Goal: Task Accomplishment & Management: Complete application form

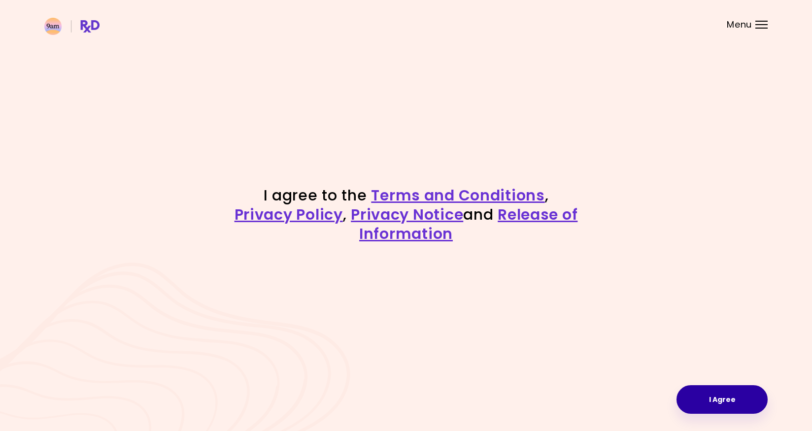
click at [718, 401] on button "I Agree" at bounding box center [721, 399] width 91 height 29
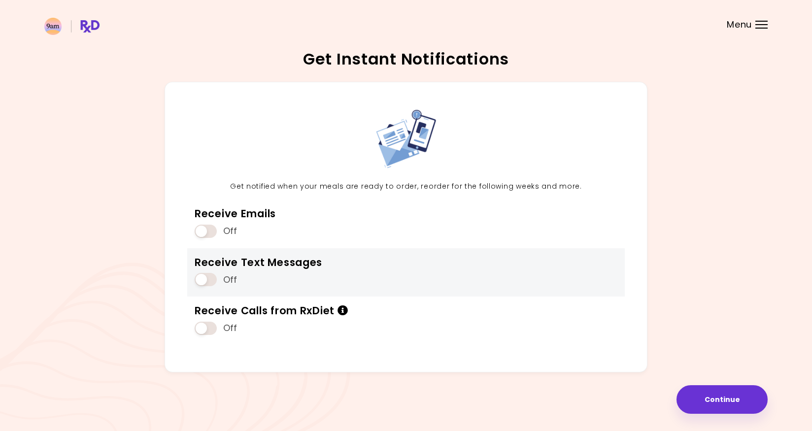
click at [211, 280] on span at bounding box center [206, 279] width 22 height 13
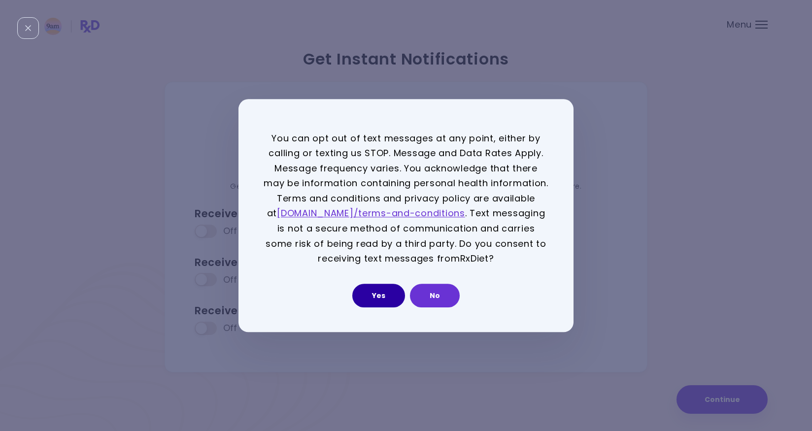
click at [392, 295] on button "Yes" at bounding box center [378, 296] width 53 height 24
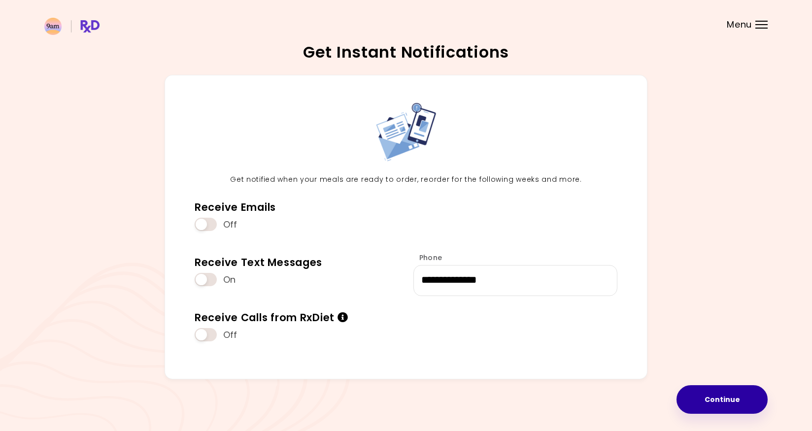
click at [702, 400] on button "Continue" at bounding box center [721, 399] width 91 height 29
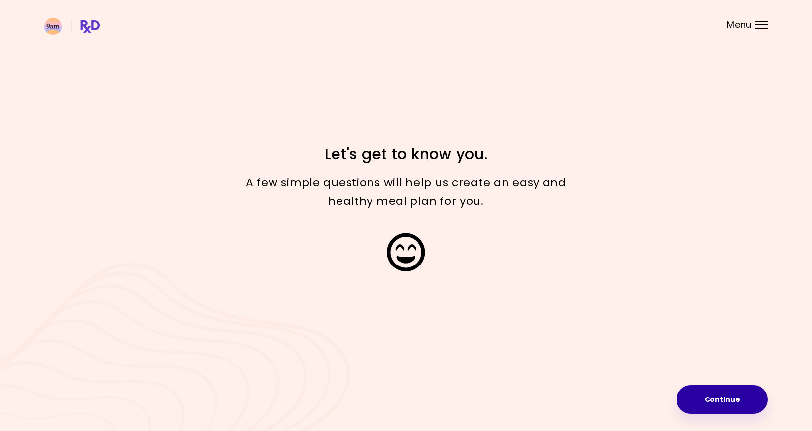
click at [729, 403] on button "Continue" at bounding box center [721, 399] width 91 height 29
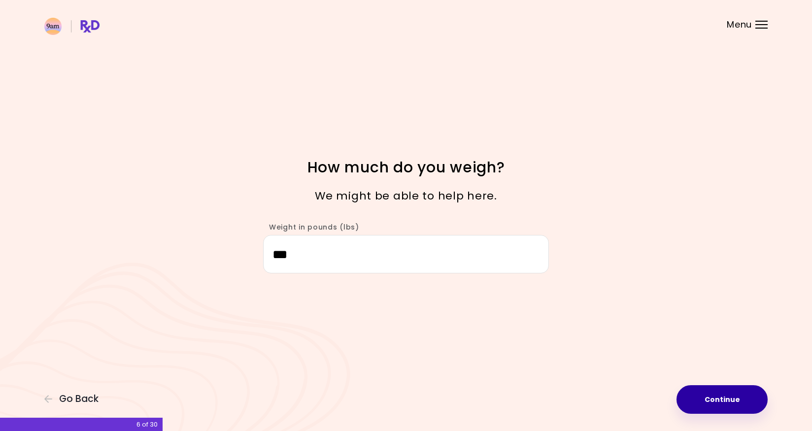
click at [711, 405] on button "Continue" at bounding box center [721, 399] width 91 height 29
select select "****"
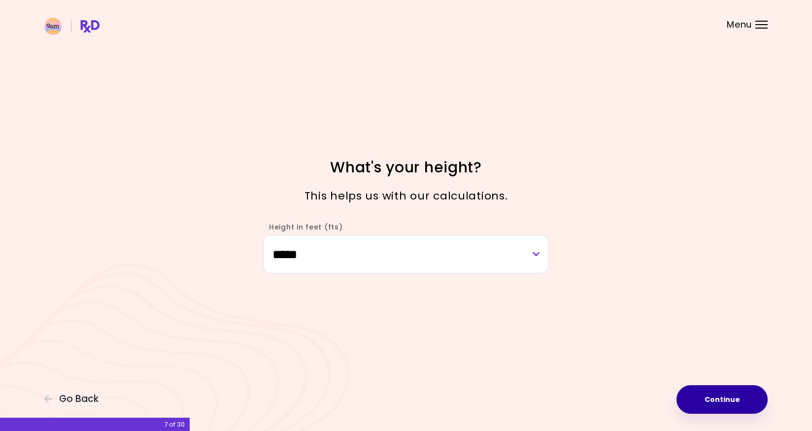
click at [725, 404] on button "Continue" at bounding box center [721, 399] width 91 height 29
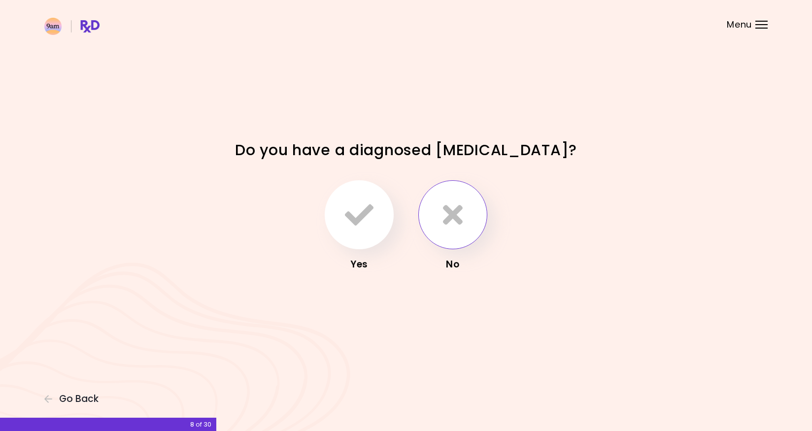
click at [448, 219] on icon "button" at bounding box center [453, 215] width 20 height 29
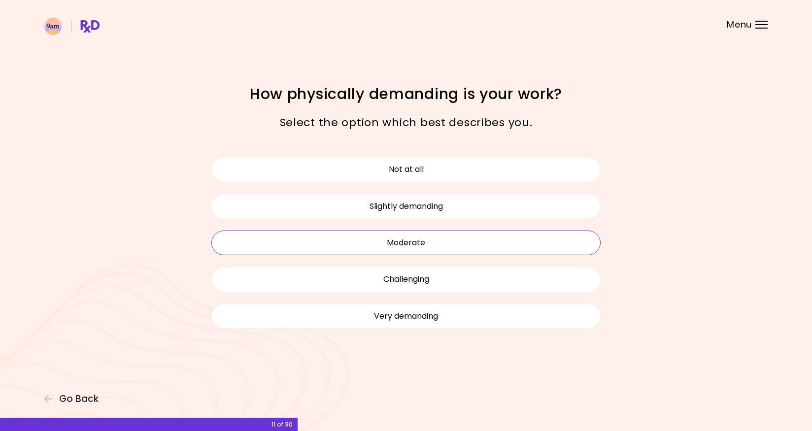
click at [452, 245] on button "Moderate" at bounding box center [405, 243] width 389 height 25
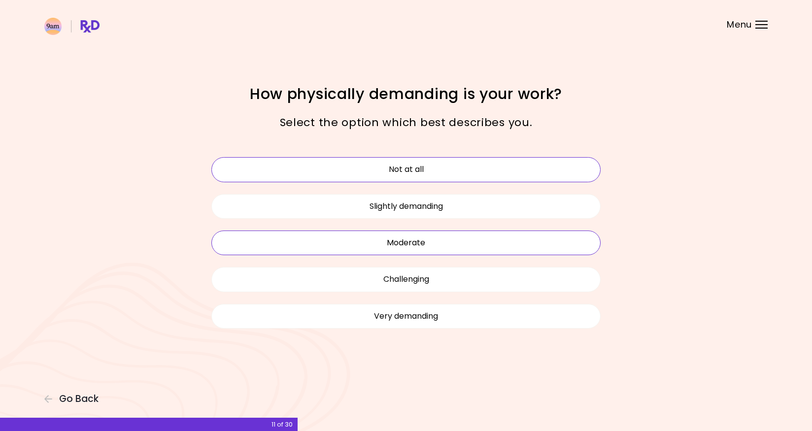
click at [402, 169] on button "Not at all" at bounding box center [405, 169] width 389 height 25
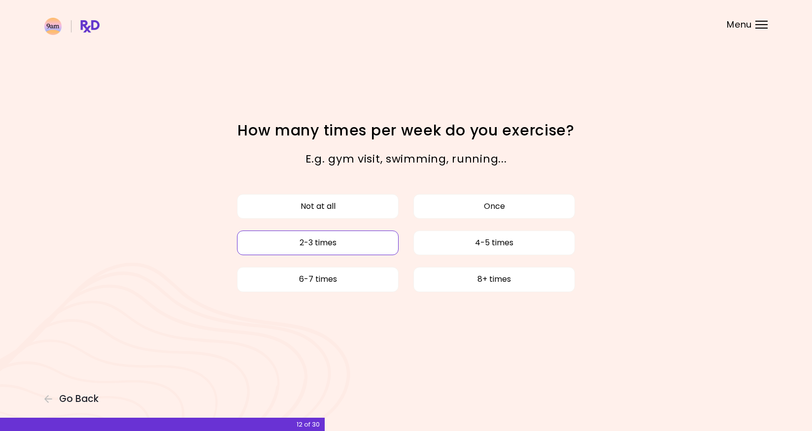
click at [361, 242] on button "2-3 times" at bounding box center [318, 243] width 162 height 25
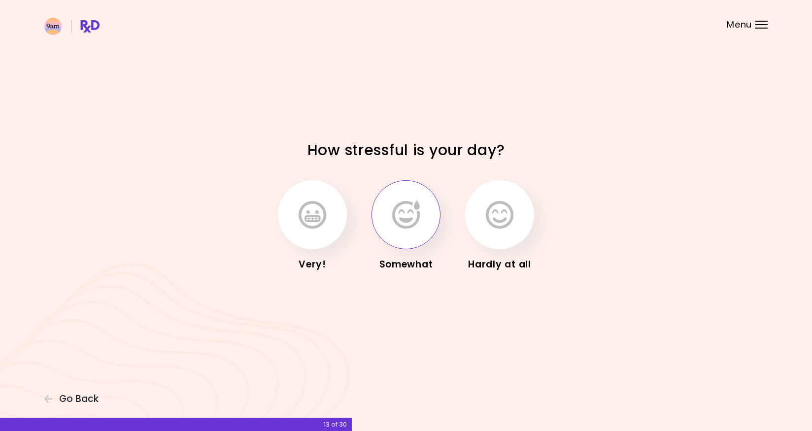
click at [405, 229] on icon "button" at bounding box center [406, 215] width 28 height 29
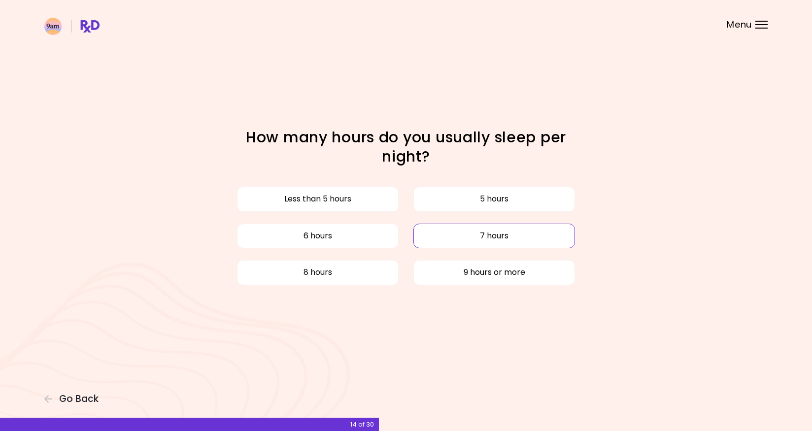
click at [470, 238] on button "7 hours" at bounding box center [494, 236] width 162 height 25
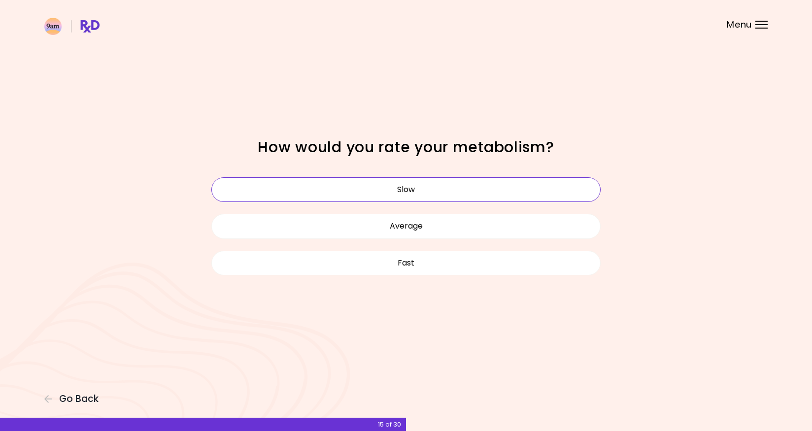
click at [438, 192] on button "Slow" at bounding box center [405, 189] width 389 height 25
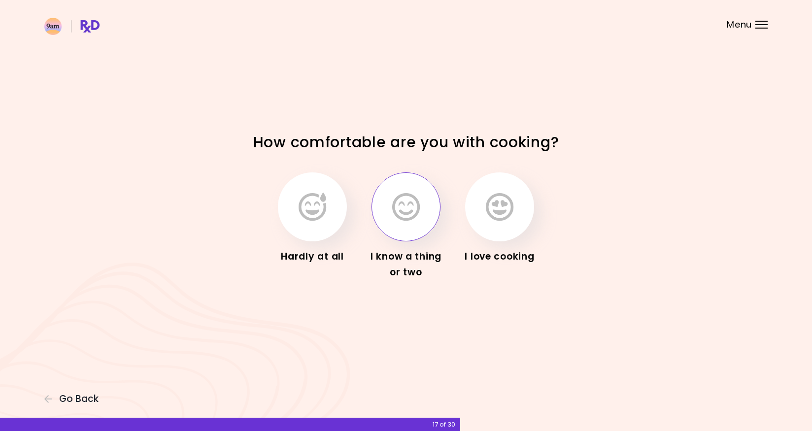
click at [405, 214] on icon "button" at bounding box center [406, 207] width 28 height 29
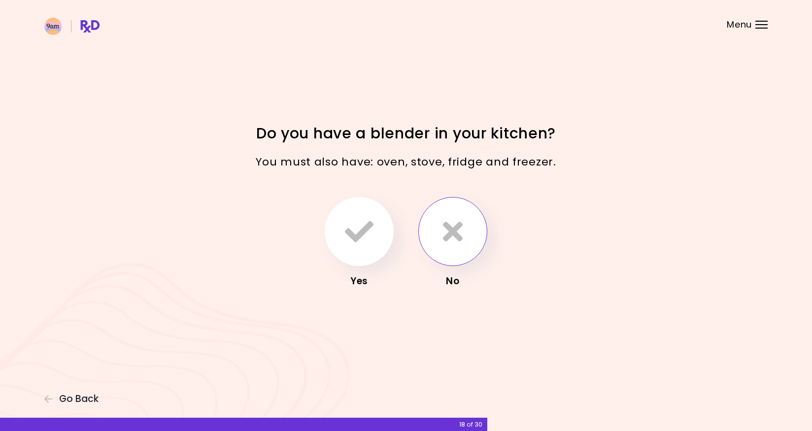
click at [454, 238] on icon "button" at bounding box center [453, 231] width 20 height 29
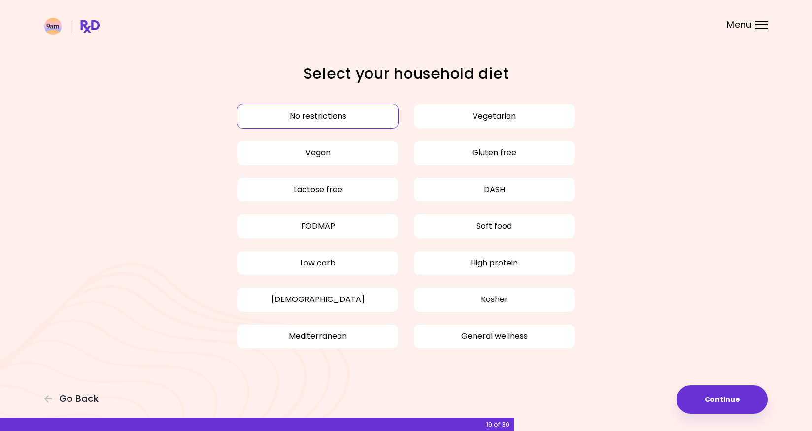
click at [344, 117] on button "No restrictions" at bounding box center [318, 116] width 162 height 25
click at [732, 401] on button "Continue" at bounding box center [721, 399] width 91 height 29
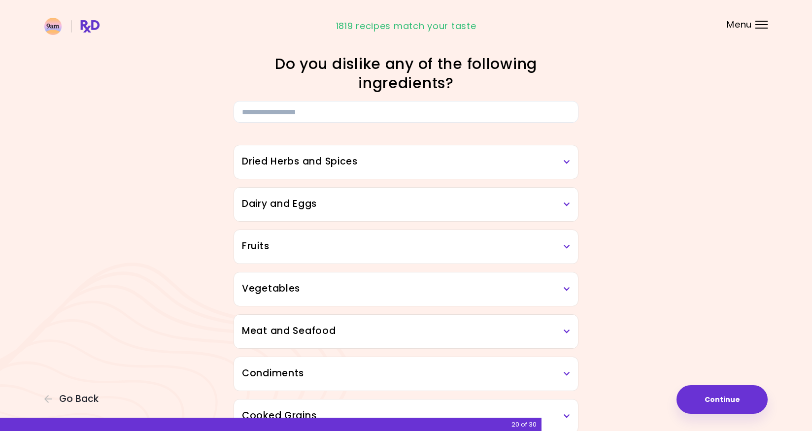
scroll to position [13, 0]
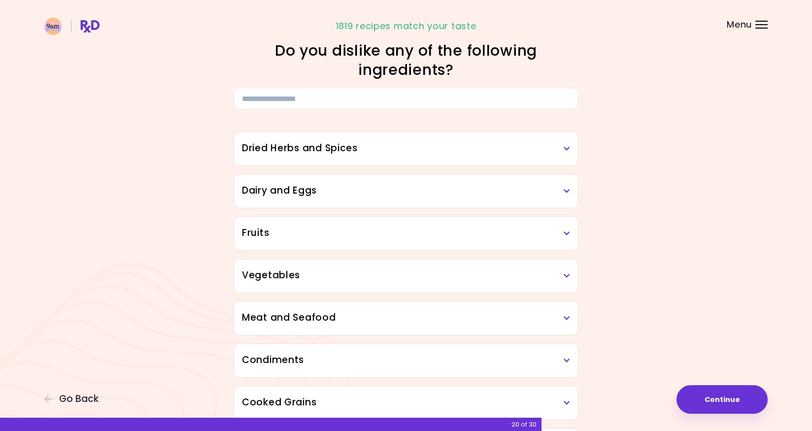
click at [571, 193] on div "Dairy and Eggs" at bounding box center [406, 191] width 344 height 34
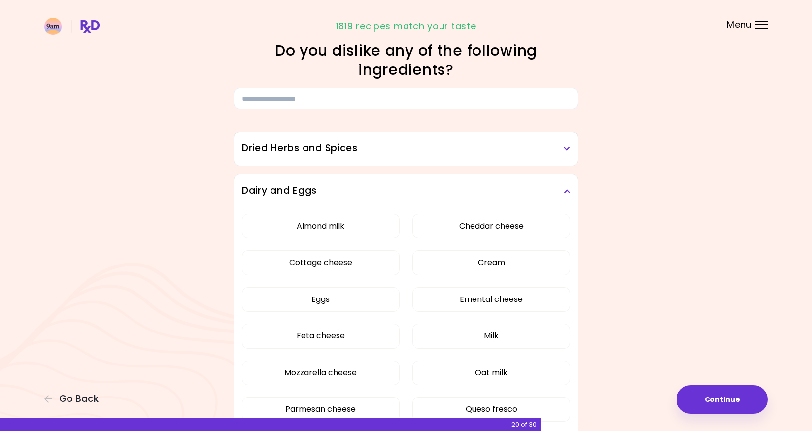
click at [571, 193] on div "Dairy and Eggs" at bounding box center [406, 191] width 344 height 34
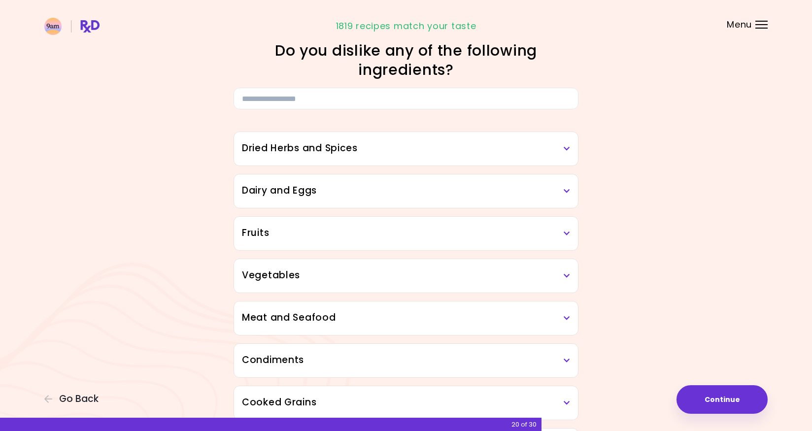
click at [571, 193] on div "Dairy and Eggs" at bounding box center [406, 191] width 344 height 34
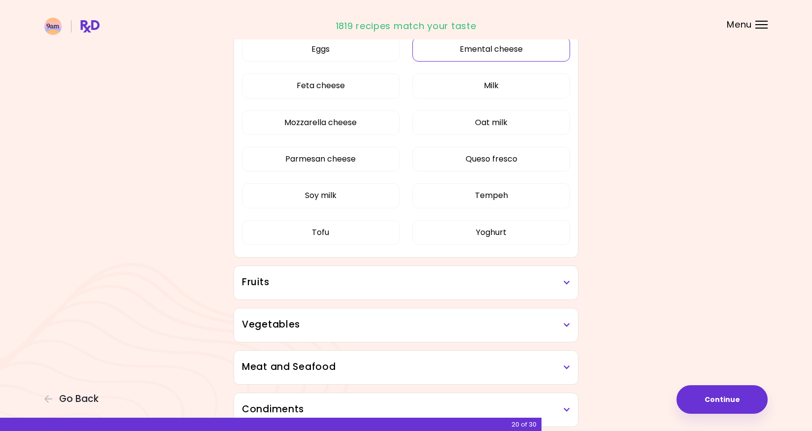
scroll to position [317, 0]
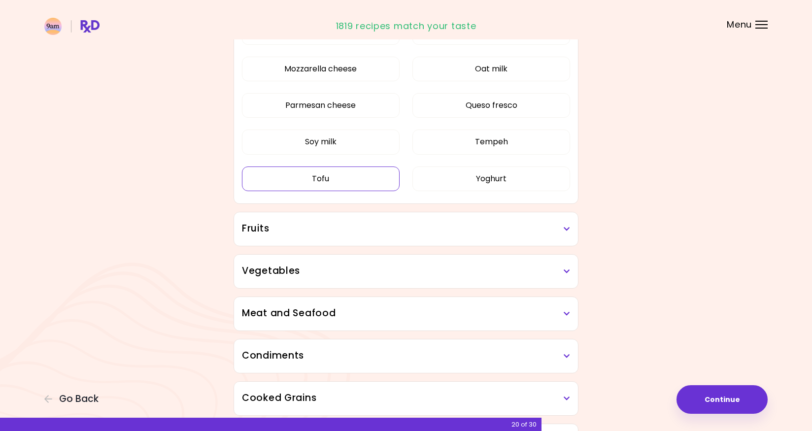
click at [303, 173] on button "Tofu" at bounding box center [321, 179] width 158 height 25
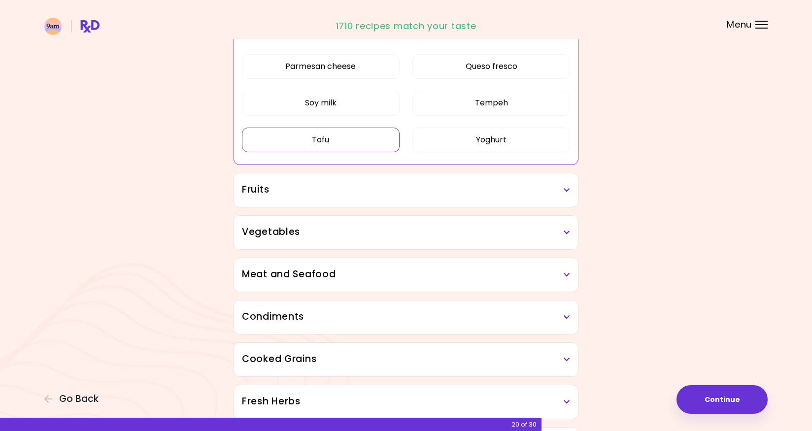
scroll to position [377, 0]
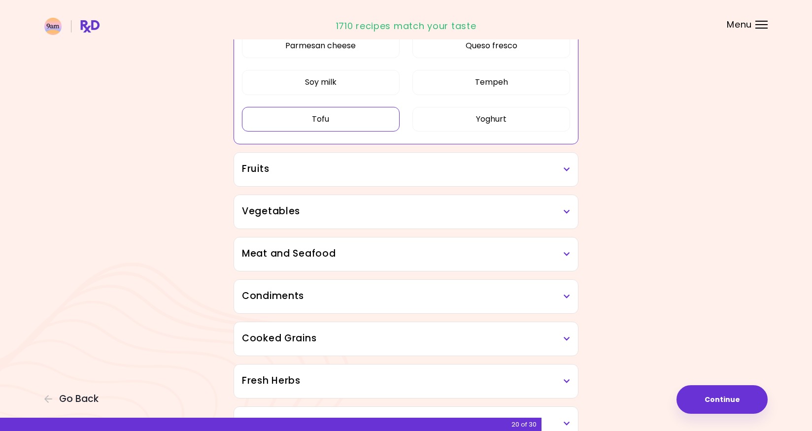
click at [569, 169] on icon at bounding box center [567, 169] width 6 height 7
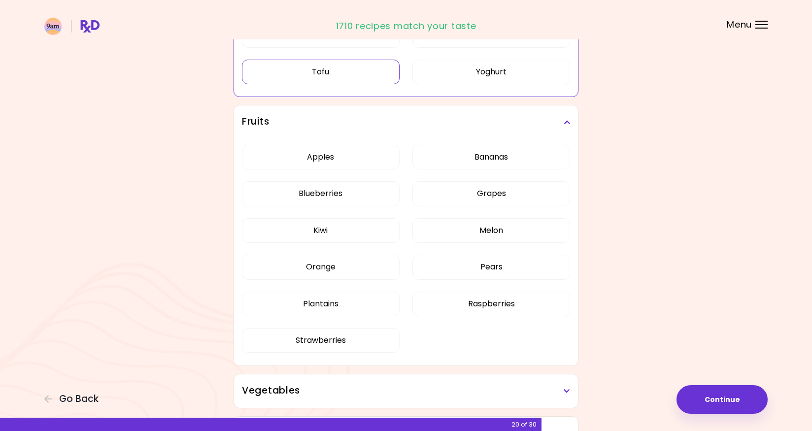
scroll to position [426, 0]
click at [518, 156] on div "Apples Bananas Blueberries Grapes Kiwi Melon Orange Pears Plantains Raspberries…" at bounding box center [406, 251] width 328 height 228
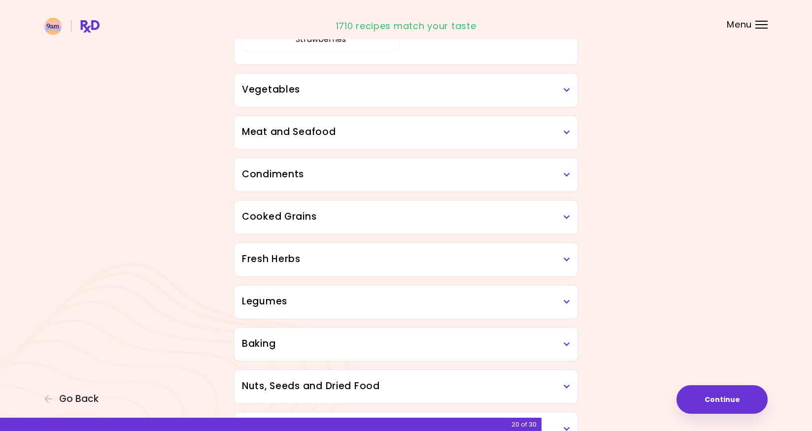
click at [561, 91] on h3 "Vegetables" at bounding box center [406, 90] width 328 height 14
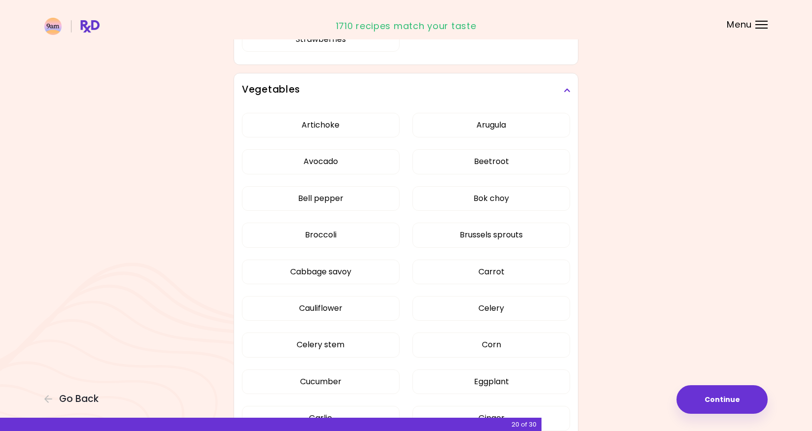
scroll to position [447, 0]
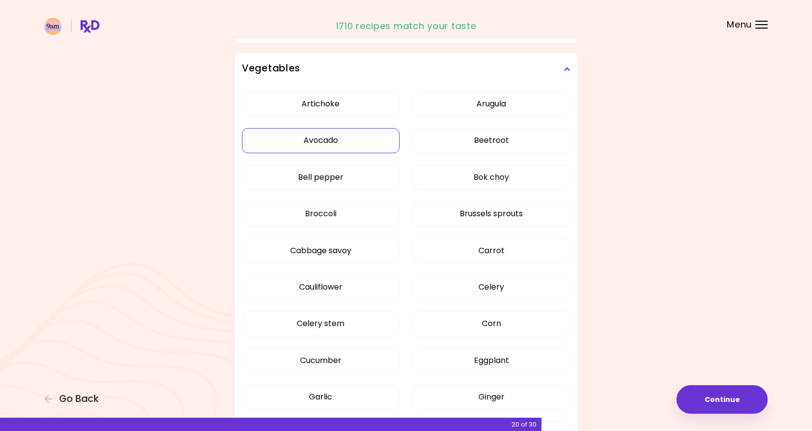
click at [379, 146] on div "Artichoke Arugula Avocado Beetroot Bell pepper Bok choy Broccoli Brussels sprou…" at bounding box center [406, 383] width 328 height 595
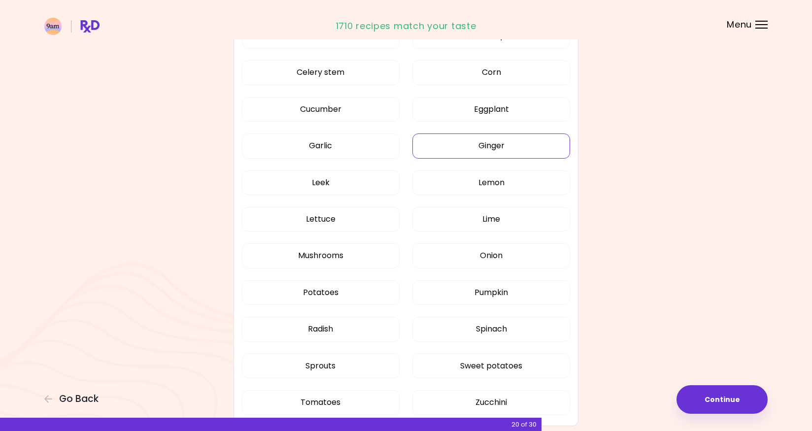
scroll to position [477, 0]
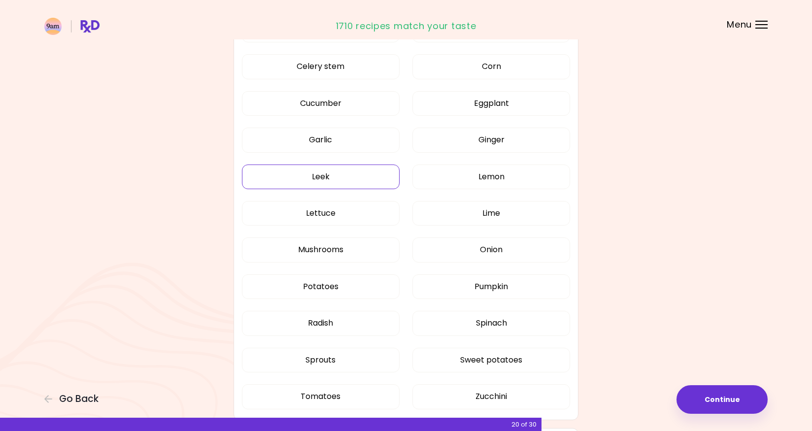
click at [387, 173] on button "Leek" at bounding box center [321, 177] width 158 height 25
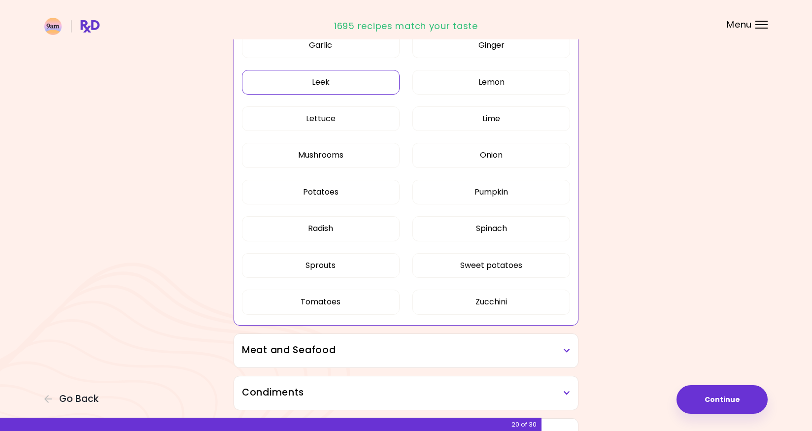
scroll to position [572, 0]
click at [371, 225] on button "Radish" at bounding box center [321, 228] width 158 height 25
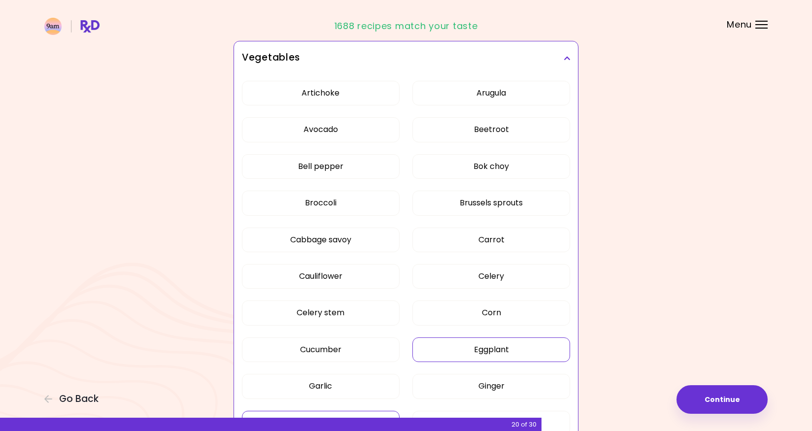
scroll to position [229, 0]
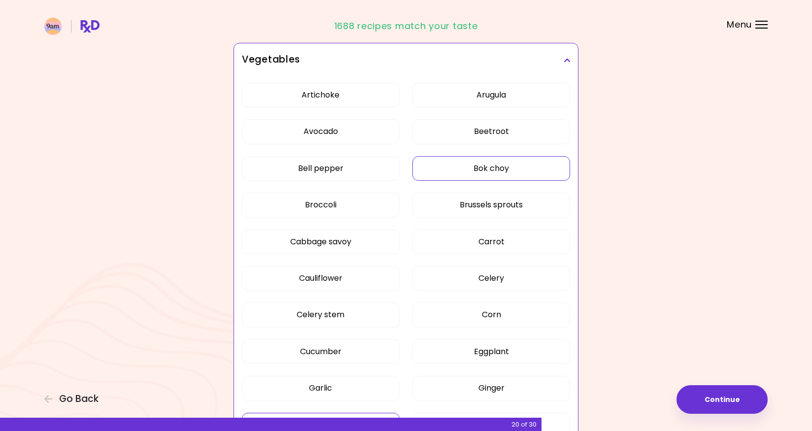
click at [450, 169] on button "Bok choy" at bounding box center [491, 168] width 158 height 25
click at [459, 130] on button "Beetroot" at bounding box center [491, 131] width 158 height 25
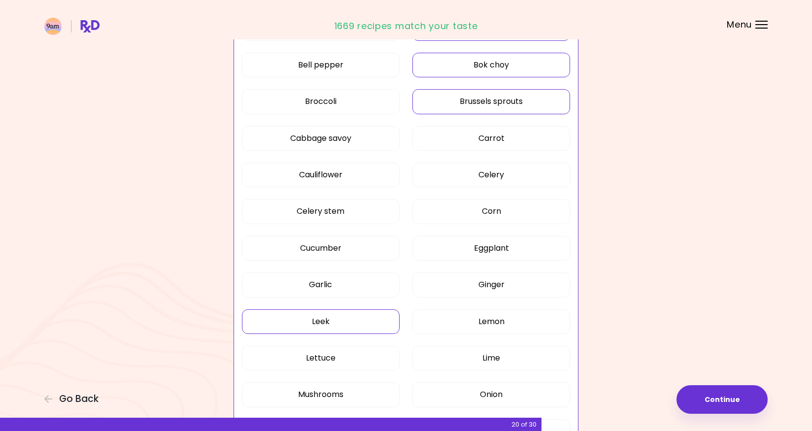
scroll to position [343, 0]
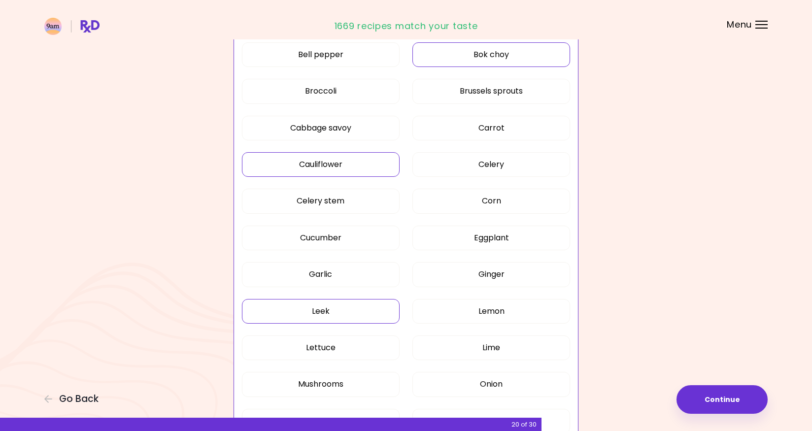
click at [370, 157] on button "Cauliflower" at bounding box center [321, 164] width 158 height 25
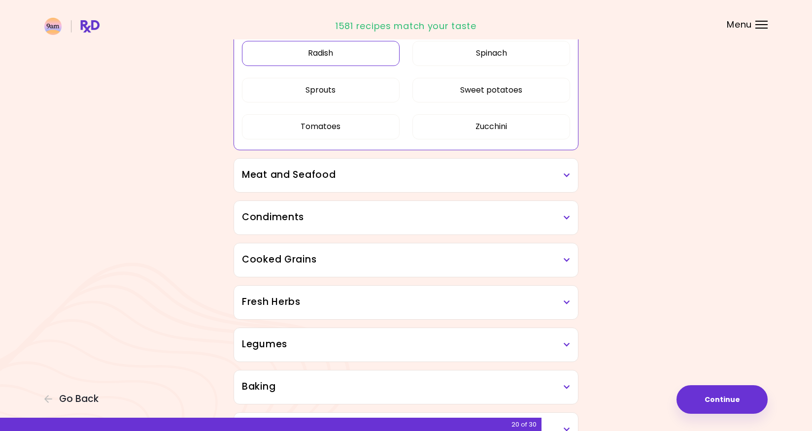
scroll to position [760, 0]
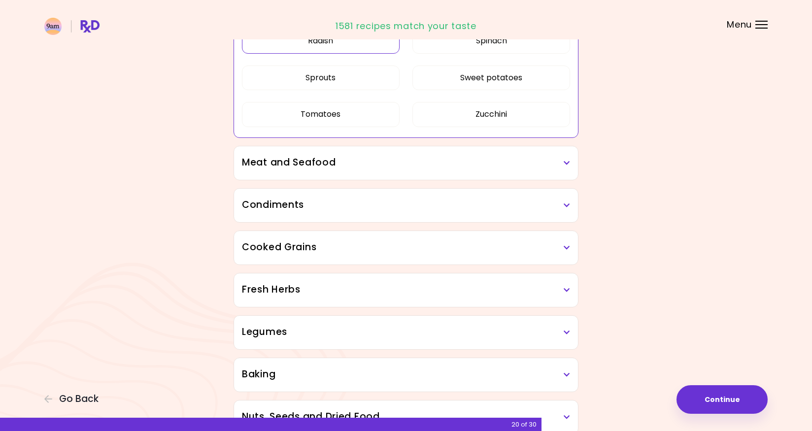
click at [410, 166] on h3 "Meat and Seafood" at bounding box center [406, 163] width 328 height 14
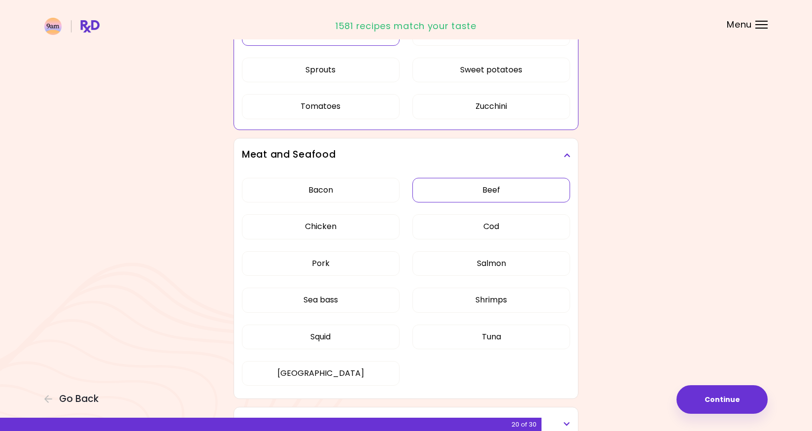
scroll to position [774, 0]
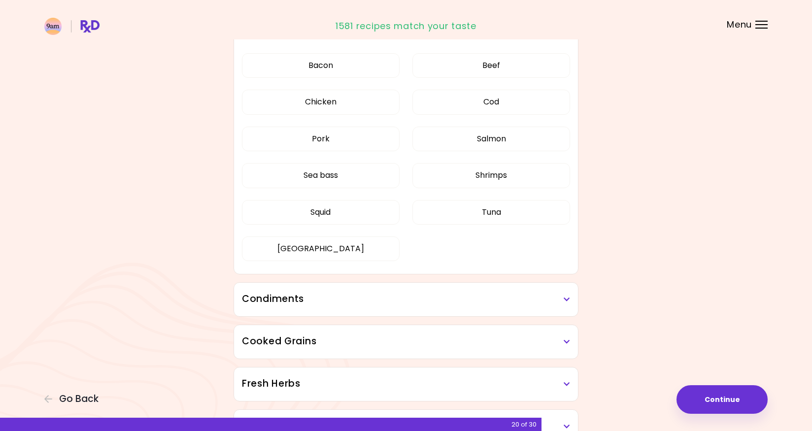
scroll to position [238, 0]
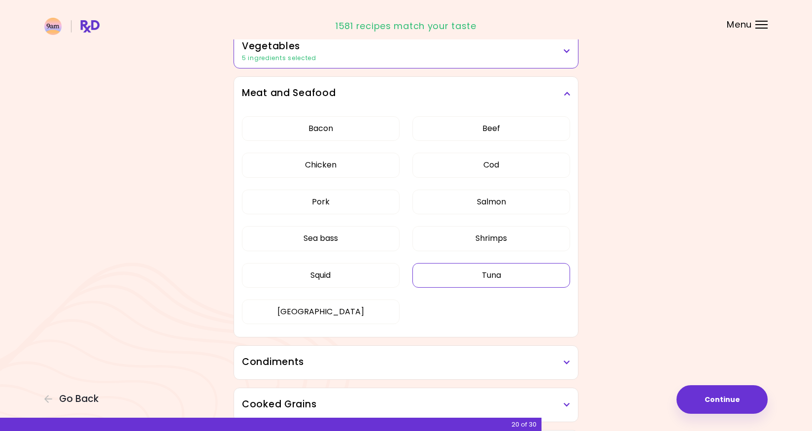
click at [445, 273] on button "Tuna" at bounding box center [491, 275] width 158 height 25
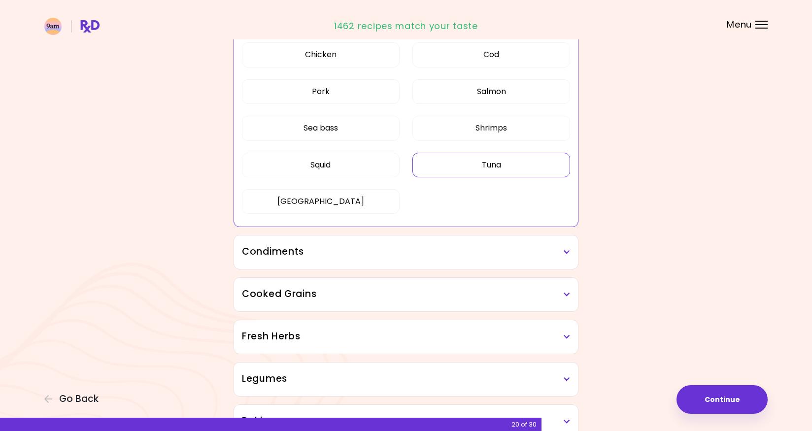
scroll to position [369, 0]
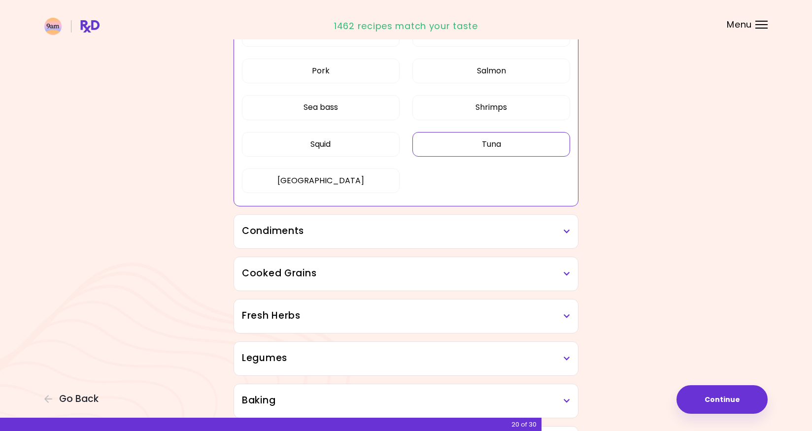
click at [400, 235] on h3 "Condiments" at bounding box center [406, 231] width 328 height 14
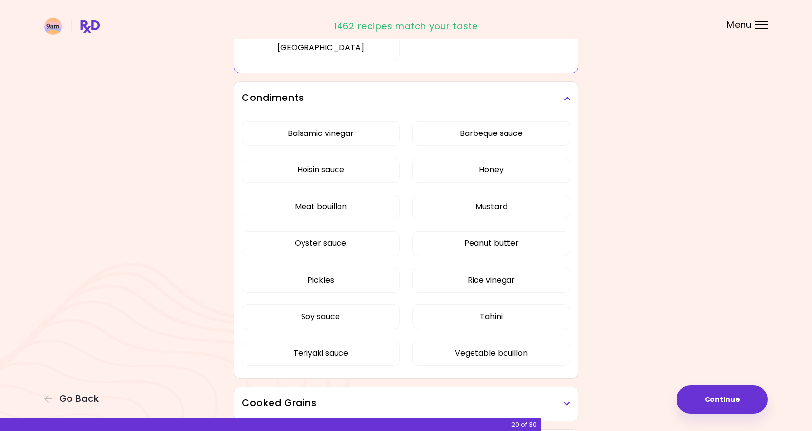
scroll to position [506, 0]
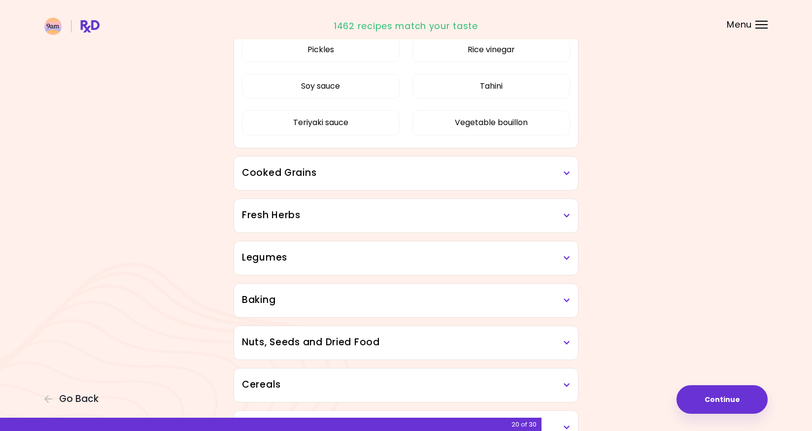
click at [454, 149] on div "Balsamic vinegar Barbeque sauce Hoisin sauce Honey Meat bouillon Mustard Oyster…" at bounding box center [406, 17] width 328 height 265
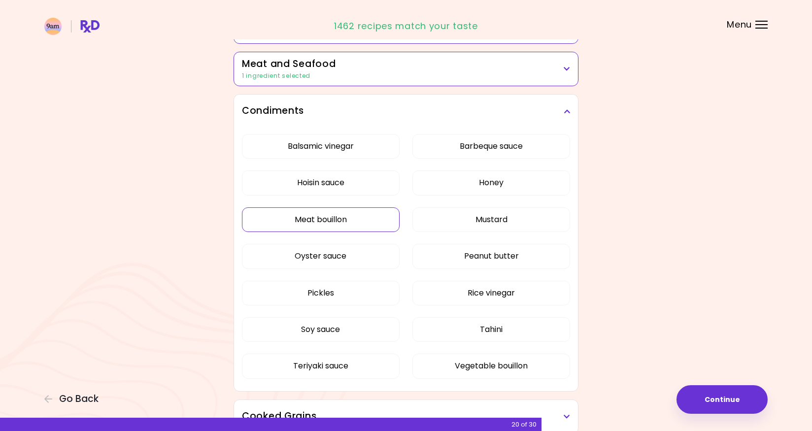
scroll to position [264, 0]
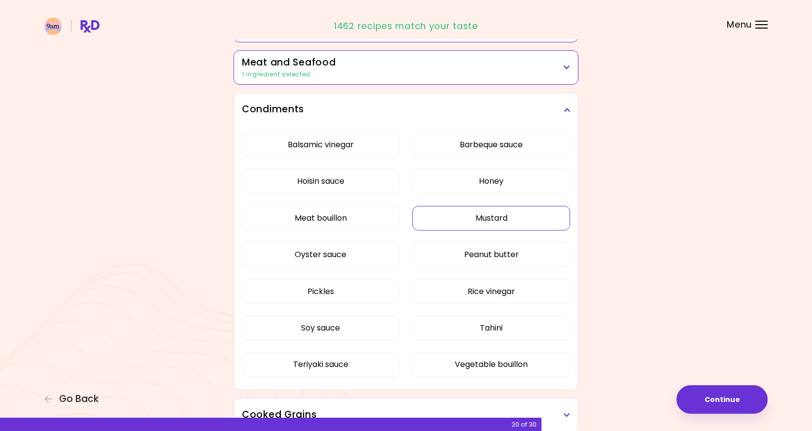
click at [449, 214] on button "Mustard" at bounding box center [491, 218] width 158 height 25
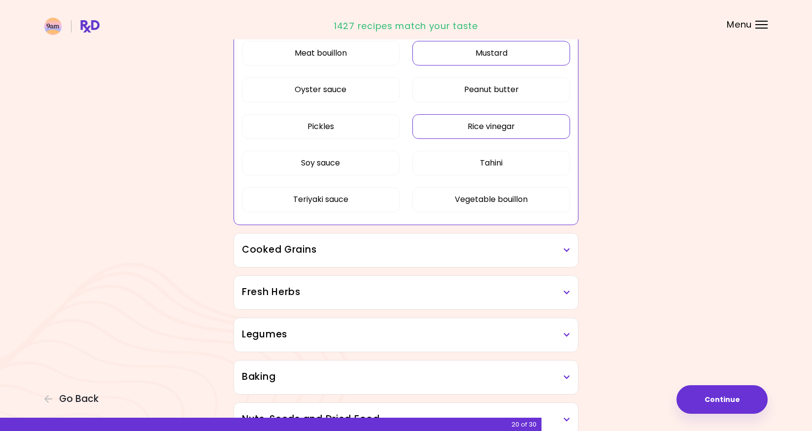
scroll to position [448, 0]
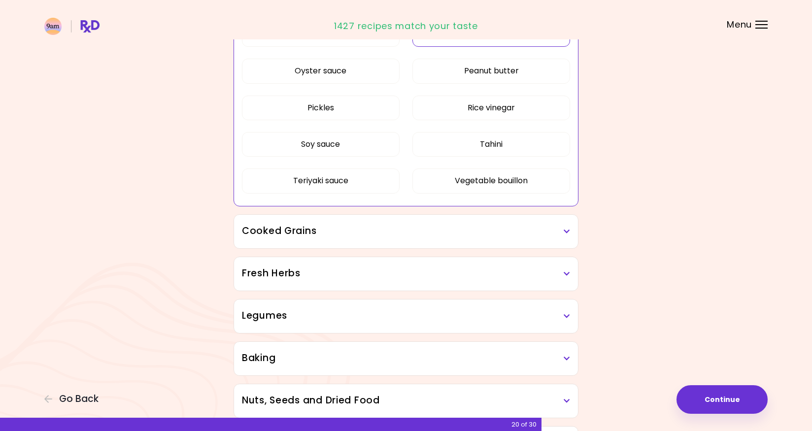
click at [438, 230] on h3 "Cooked Grains" at bounding box center [406, 231] width 328 height 14
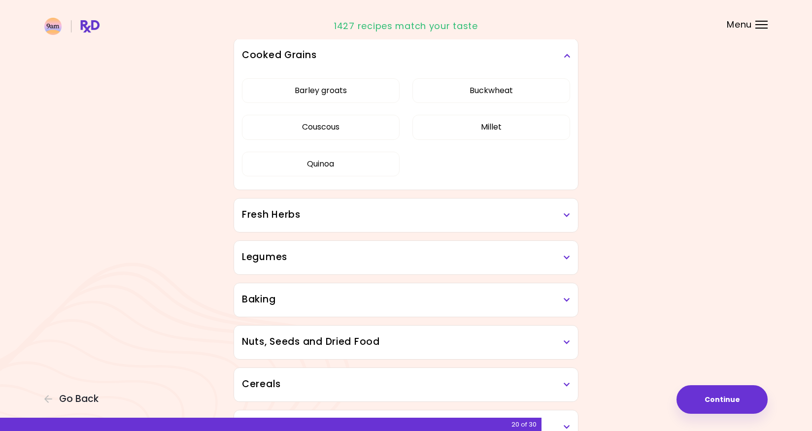
scroll to position [627, 0]
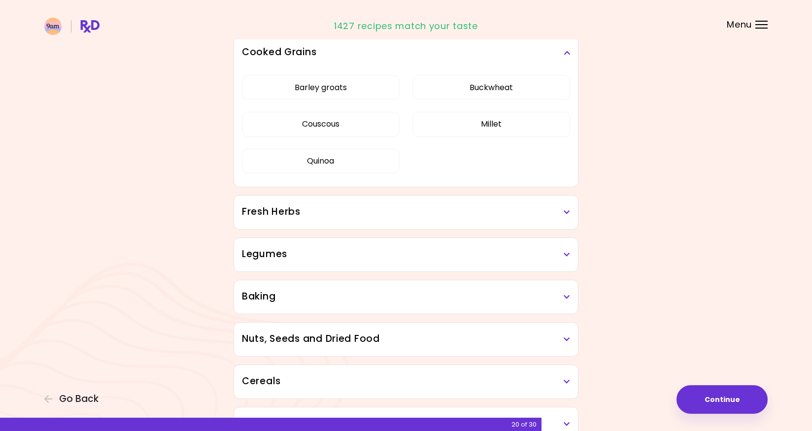
click at [433, 220] on div "Fresh Herbs" at bounding box center [406, 213] width 344 height 34
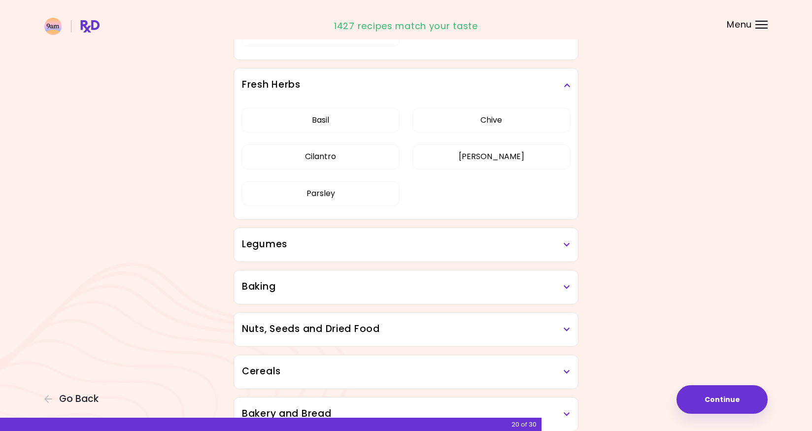
scroll to position [756, 0]
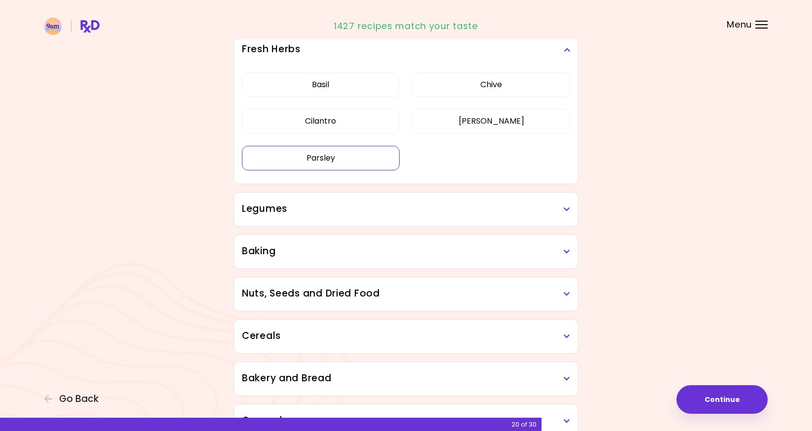
scroll to position [406, 0]
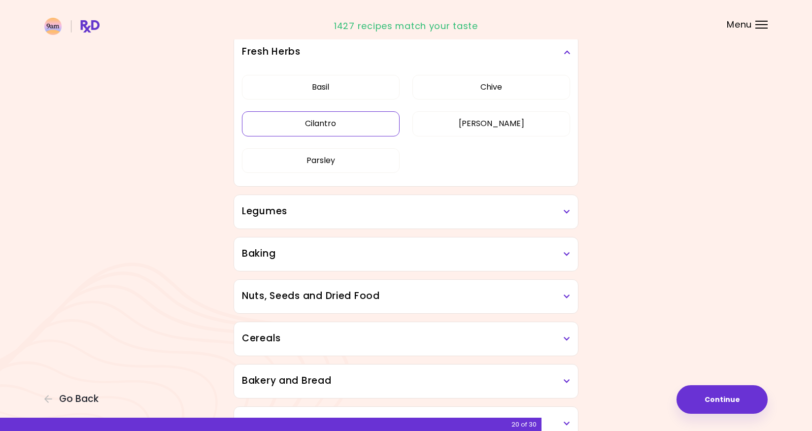
click at [346, 125] on button "Cilantro" at bounding box center [321, 123] width 158 height 25
click at [413, 213] on h3 "Legumes" at bounding box center [406, 211] width 328 height 14
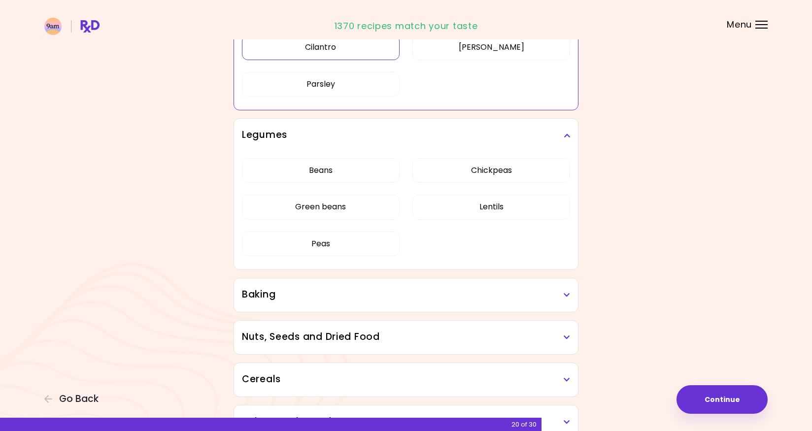
scroll to position [488, 0]
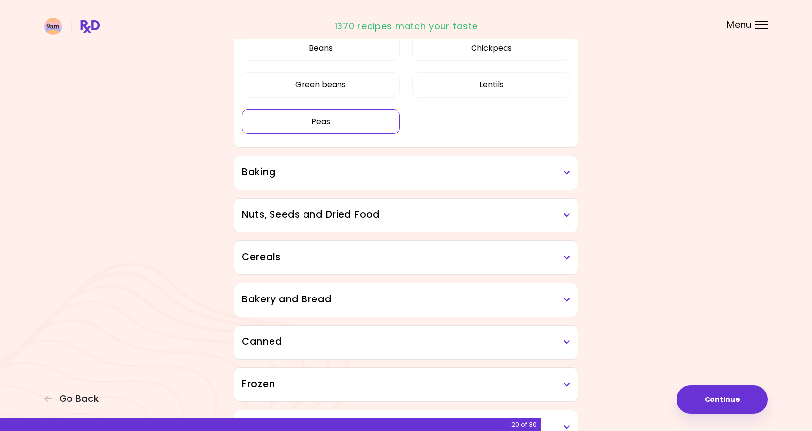
click at [364, 236] on div "Dried Herbs and Spices Adobo Annatto seeds Chilli Cinnamon Cumin [PERSON_NAME] …" at bounding box center [406, 39] width 355 height 809
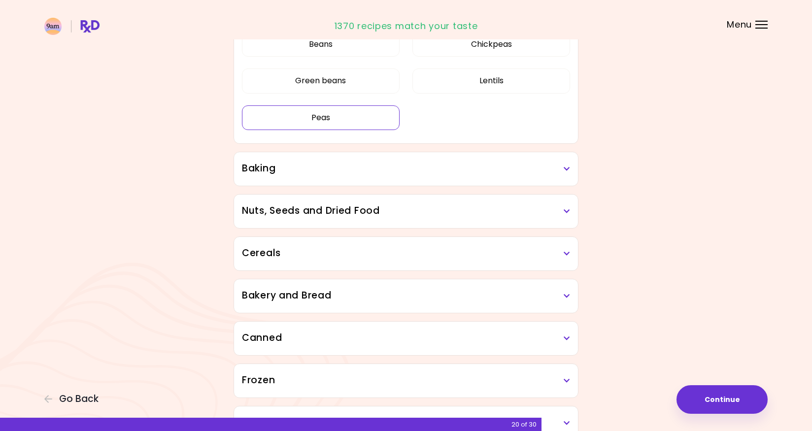
click at [341, 116] on button "Peas" at bounding box center [321, 117] width 158 height 25
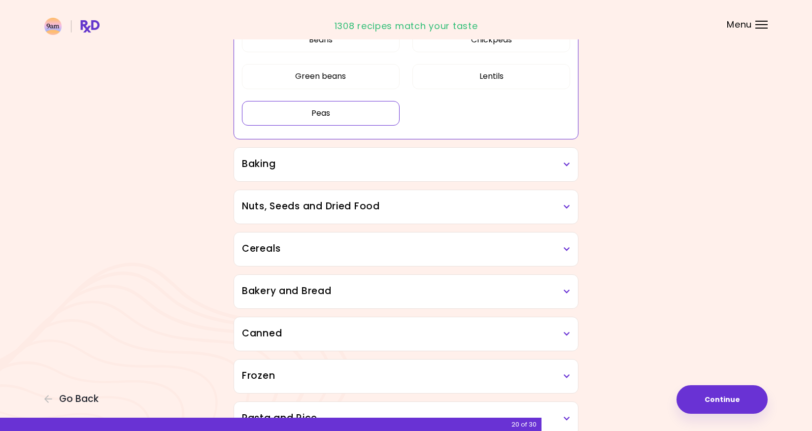
click at [391, 163] on h3 "Baking" at bounding box center [406, 164] width 328 height 14
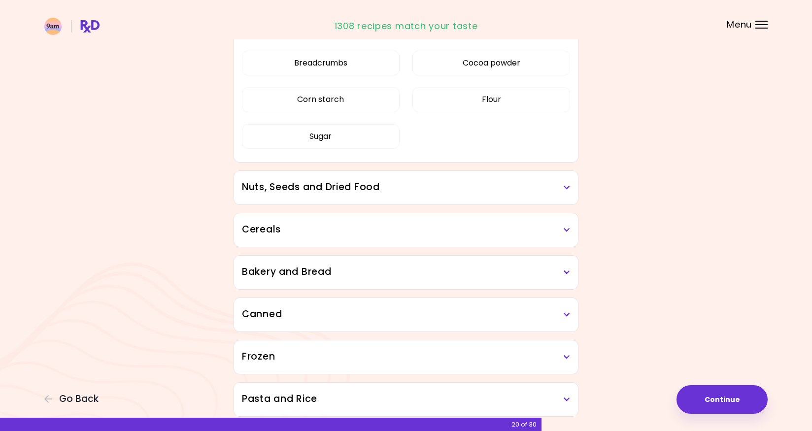
scroll to position [634, 0]
click at [406, 183] on h3 "Nuts, Seeds and Dried Food" at bounding box center [406, 186] width 328 height 14
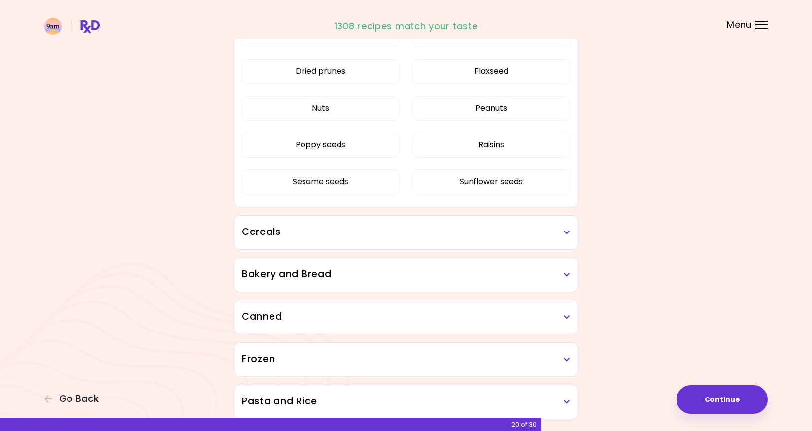
scroll to position [837, 0]
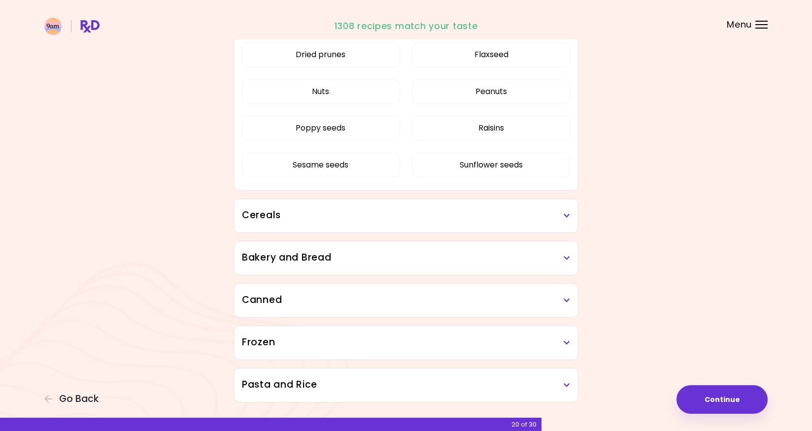
click at [390, 214] on h3 "Cereals" at bounding box center [406, 215] width 328 height 14
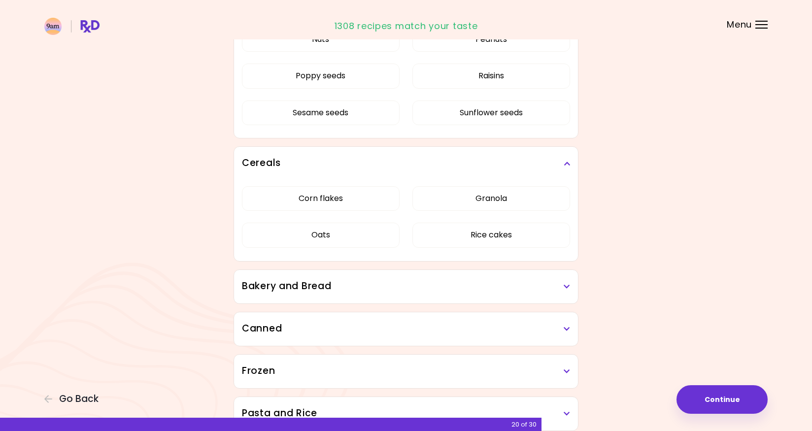
scroll to position [892, 0]
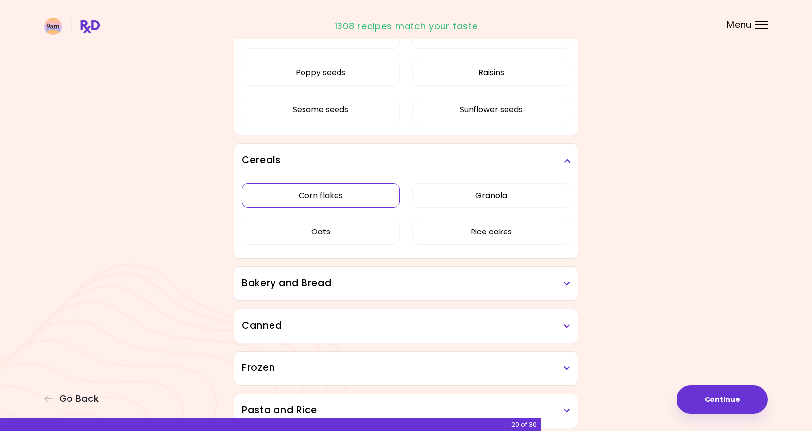
click at [376, 194] on div "Corn flakes Granola Oats Rice cakes" at bounding box center [406, 217] width 328 height 81
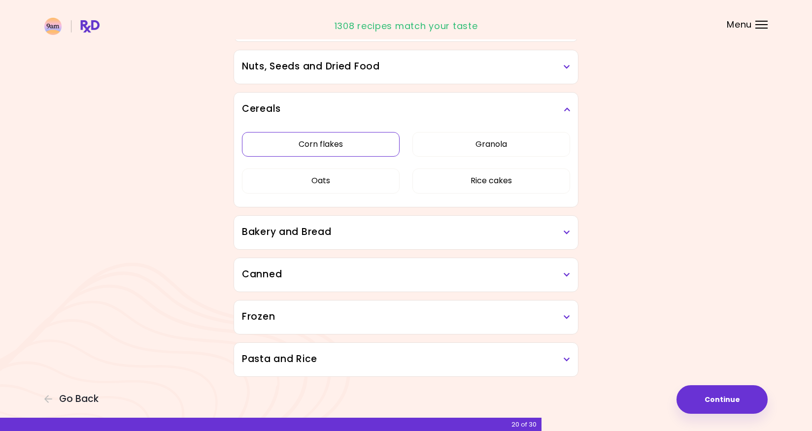
click at [360, 143] on button "Corn flakes" at bounding box center [321, 144] width 158 height 25
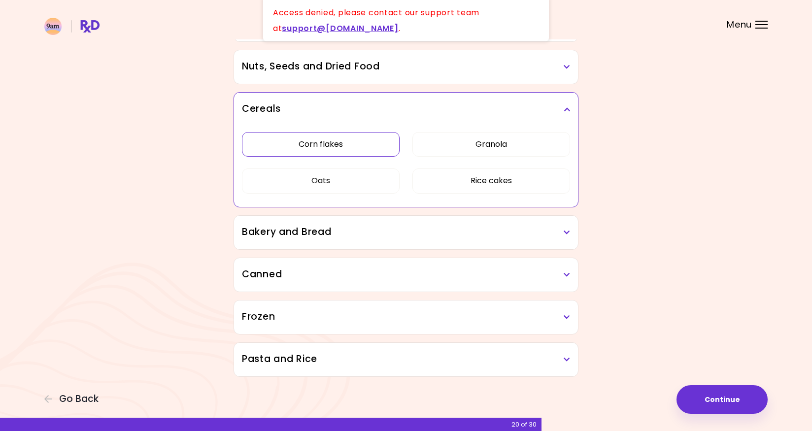
click at [363, 147] on button "Corn flakes" at bounding box center [321, 144] width 158 height 25
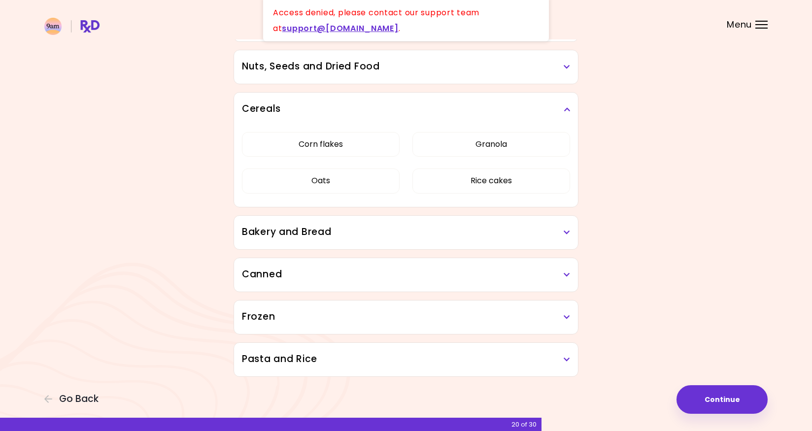
scroll to position [519, 0]
click at [337, 144] on button "Corn flakes" at bounding box center [321, 144] width 158 height 25
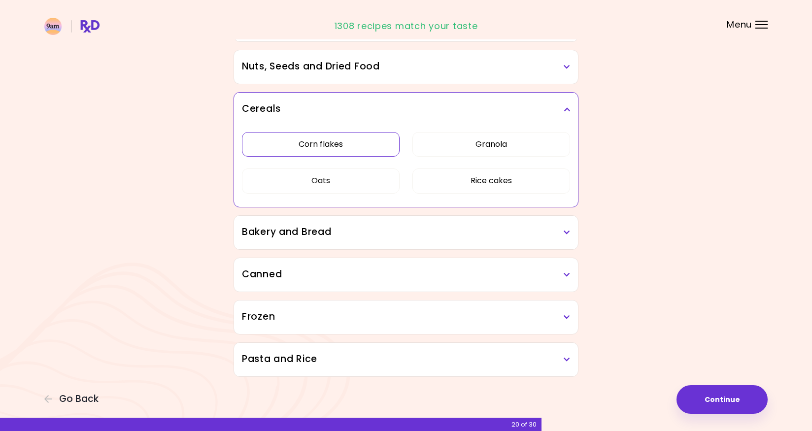
click at [345, 140] on button "Corn flakes" at bounding box center [321, 144] width 158 height 25
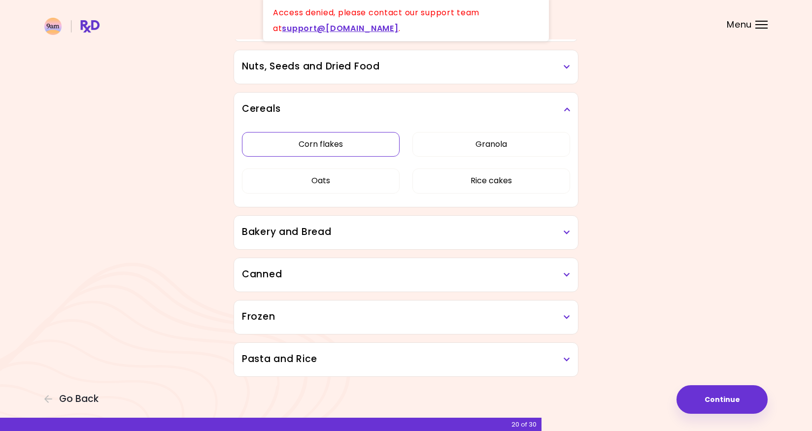
click at [357, 138] on button "Corn flakes" at bounding box center [321, 144] width 158 height 25
click at [377, 232] on h3 "Bakery and Bread" at bounding box center [406, 232] width 328 height 14
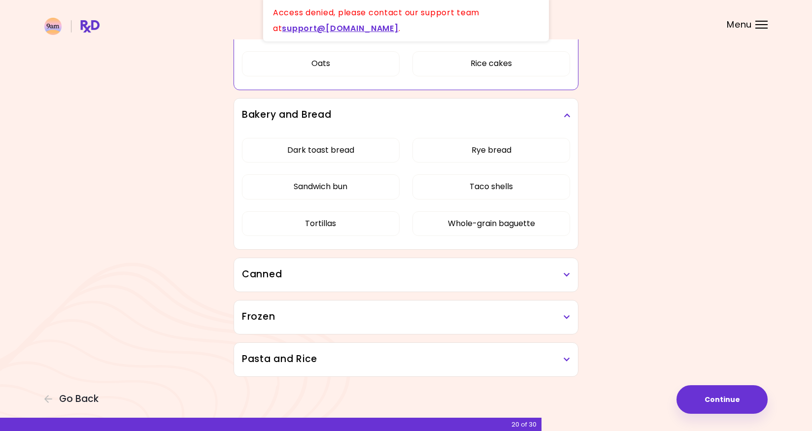
scroll to position [636, 0]
click at [374, 271] on h3 "Canned" at bounding box center [406, 275] width 328 height 14
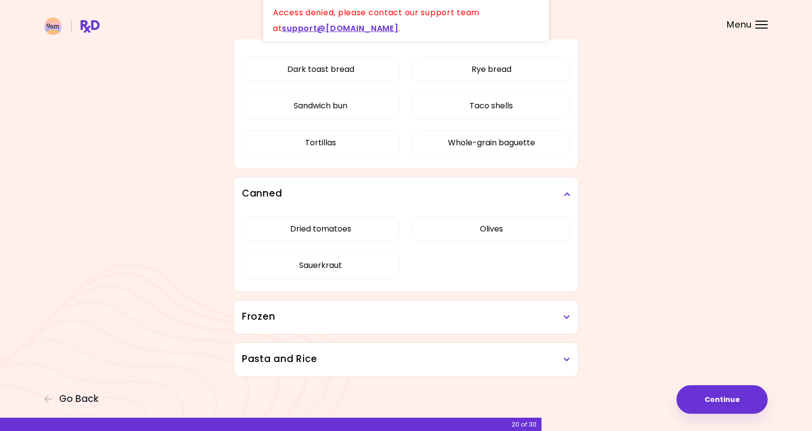
scroll to position [717, 0]
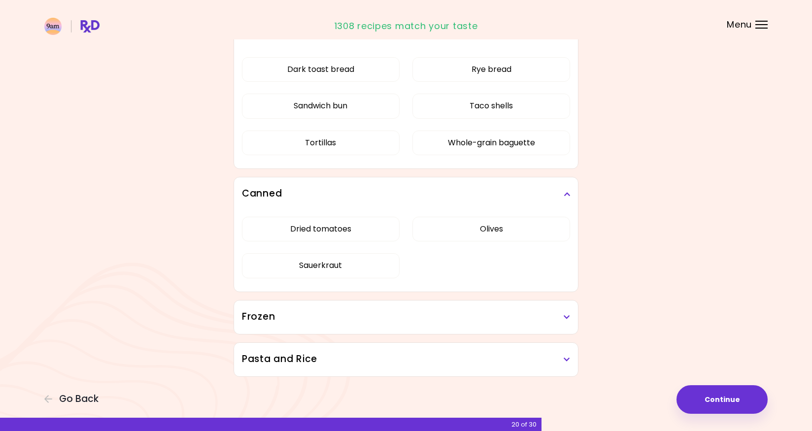
click at [418, 321] on h3 "Frozen" at bounding box center [406, 317] width 328 height 14
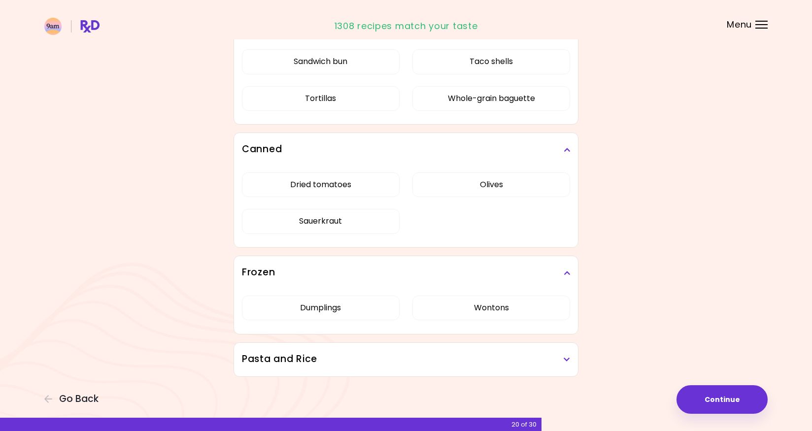
scroll to position [761, 0]
click at [419, 362] on h3 "Pasta and Rice" at bounding box center [406, 359] width 328 height 14
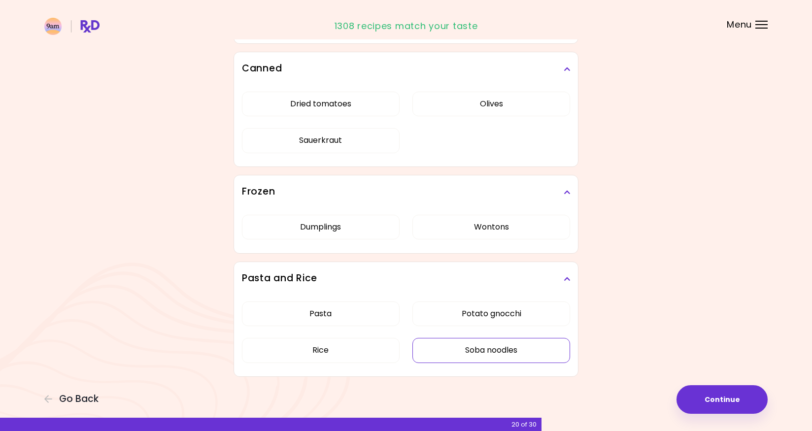
scroll to position [842, 0]
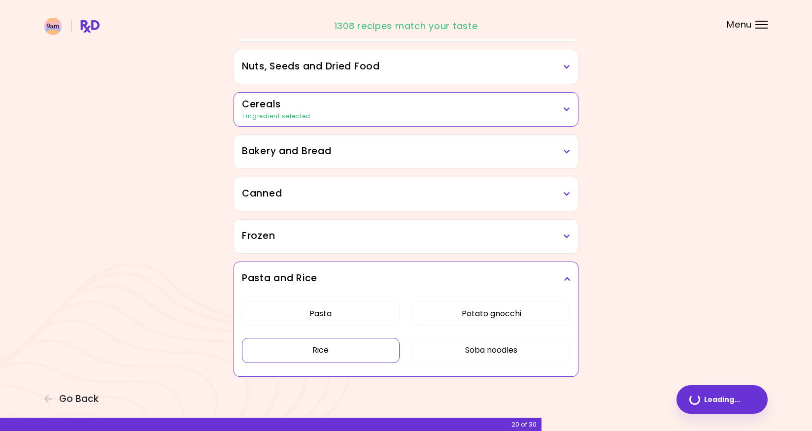
scroll to position [519, 0]
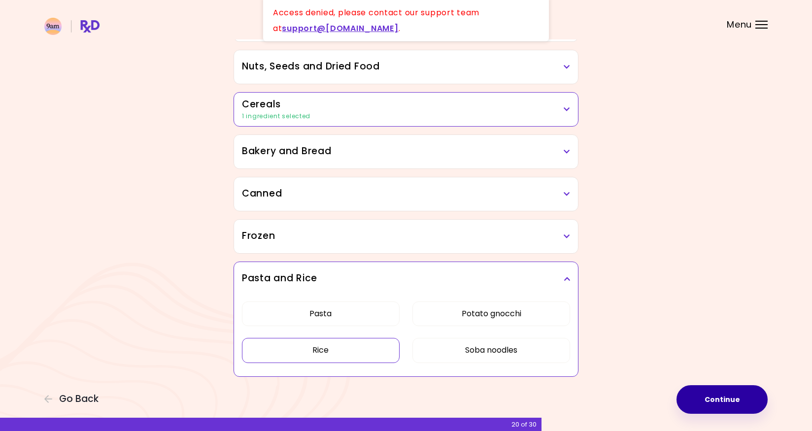
click at [697, 401] on button "Continue" at bounding box center [721, 399] width 91 height 29
click at [735, 397] on button "Continue" at bounding box center [721, 399] width 91 height 29
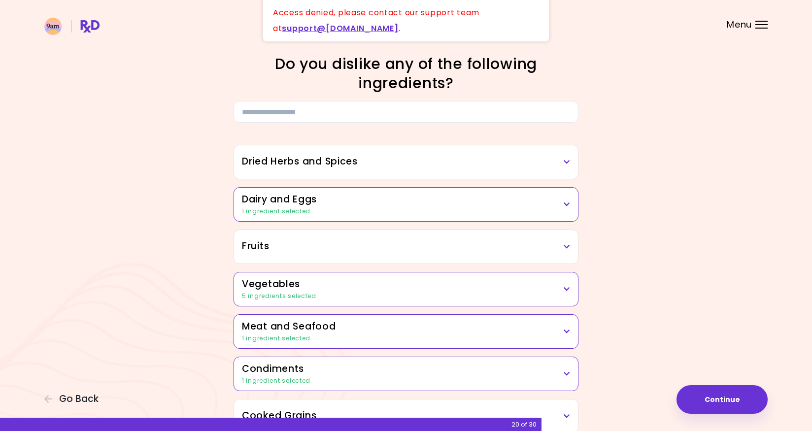
scroll to position [0, 0]
